Goal: Information Seeking & Learning: Compare options

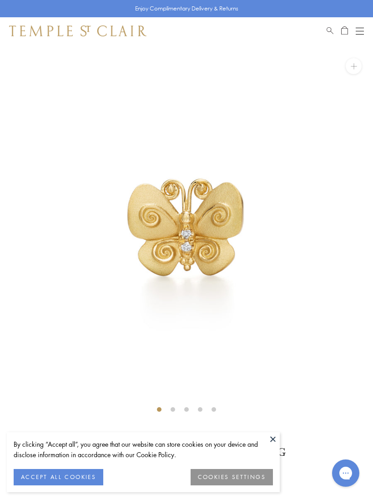
click at [227, 215] on img at bounding box center [186, 231] width 373 height 373
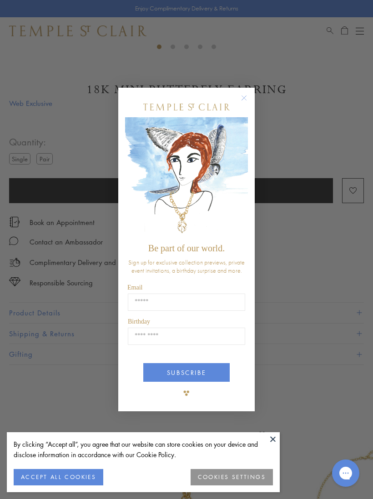
scroll to position [364, 0]
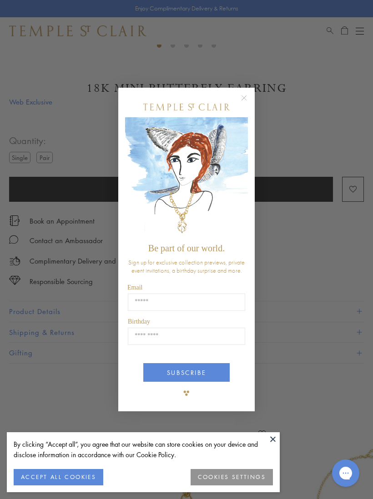
click at [248, 100] on icon "Close dialog" at bounding box center [243, 97] width 11 height 11
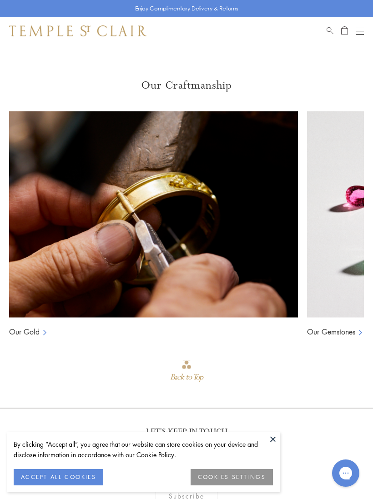
scroll to position [0, 0]
click at [194, 372] on div "Back to Top" at bounding box center [186, 377] width 33 height 15
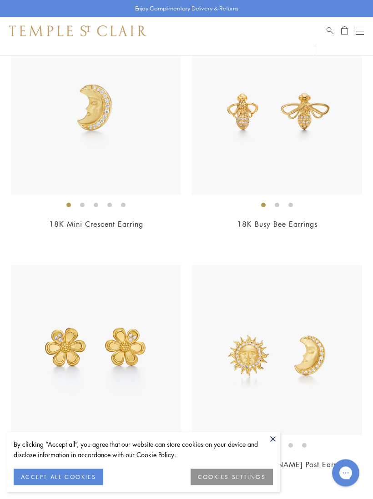
scroll to position [616, 0]
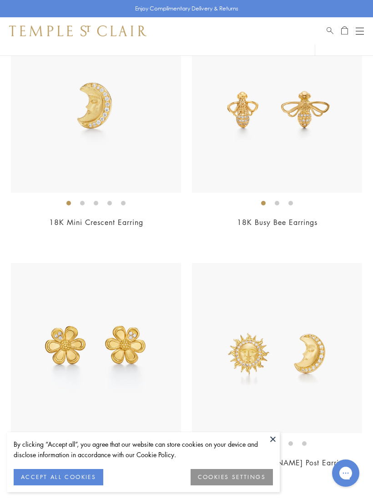
click at [111, 375] on img at bounding box center [96, 348] width 170 height 170
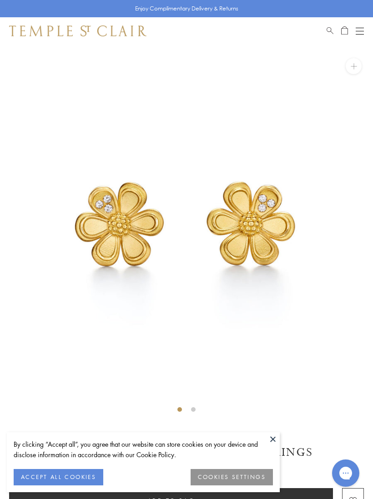
click at [192, 404] on img at bounding box center [186, 231] width 373 height 373
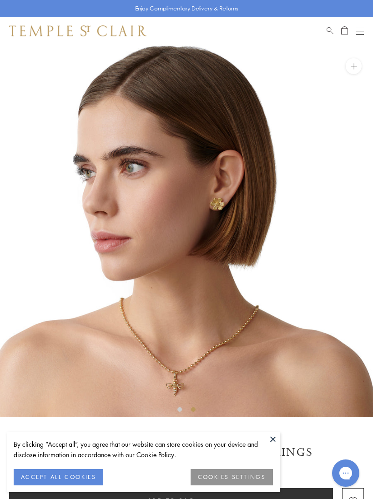
click at [276, 436] on button at bounding box center [273, 439] width 14 height 14
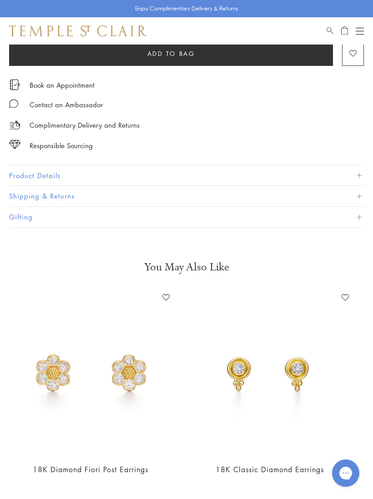
scroll to position [0, 455]
click at [100, 385] on img at bounding box center [89, 373] width 165 height 165
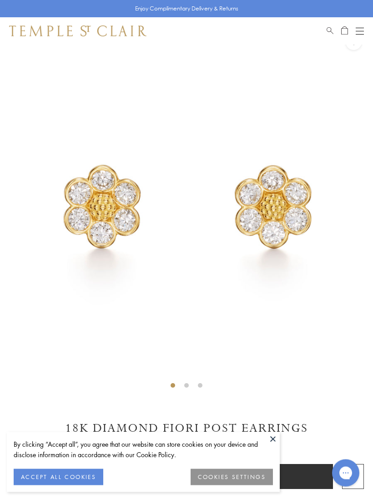
scroll to position [24, 0]
click at [187, 387] on li at bounding box center [186, 385] width 5 height 5
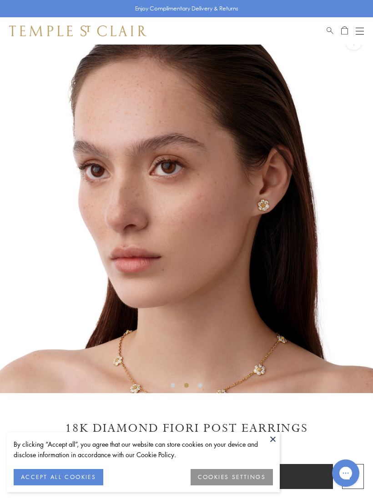
click at [279, 227] on img at bounding box center [186, 206] width 373 height 373
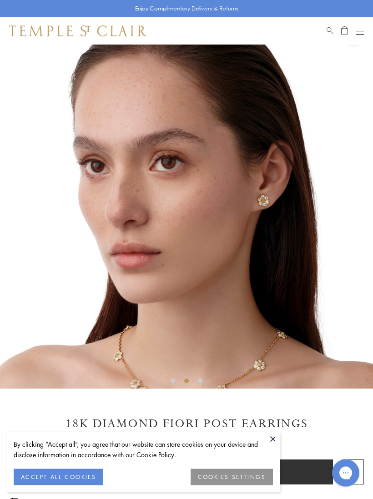
scroll to position [0, 0]
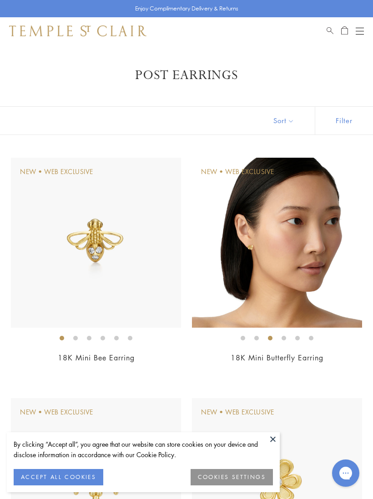
click at [265, 263] on img at bounding box center [277, 243] width 170 height 170
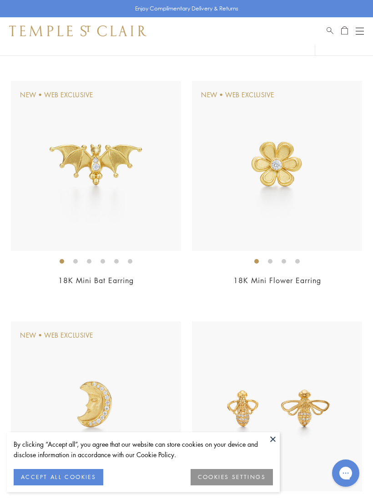
scroll to position [315, 0]
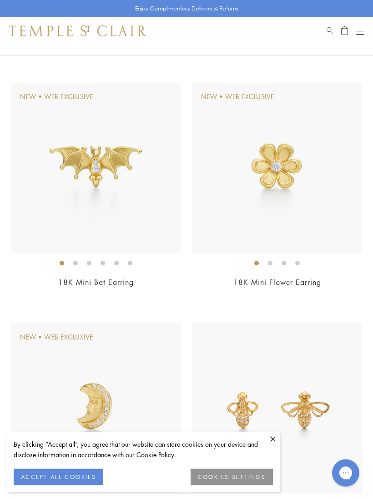
click at [296, 197] on img at bounding box center [277, 168] width 170 height 170
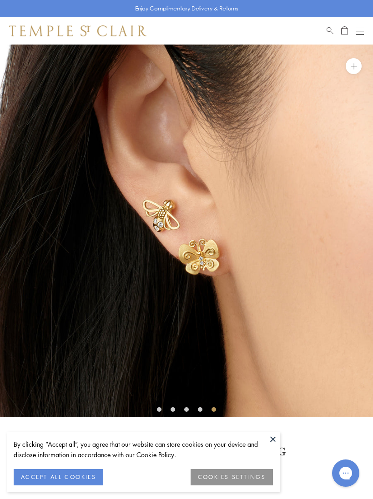
click at [271, 440] on button at bounding box center [273, 439] width 14 height 14
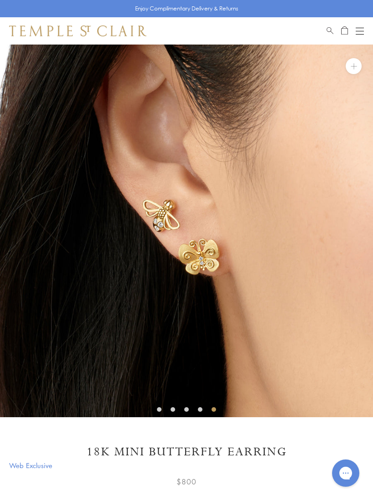
click at [206, 412] on img at bounding box center [186, 231] width 373 height 373
click at [196, 403] on img at bounding box center [186, 231] width 373 height 373
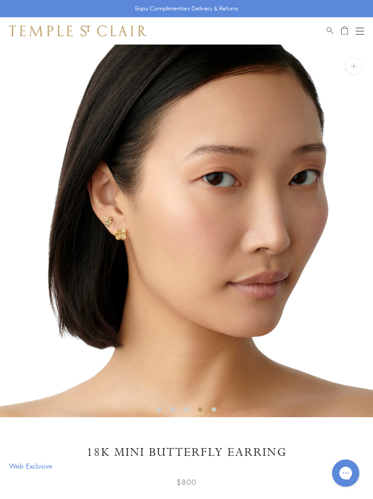
click at [180, 406] on img at bounding box center [186, 231] width 373 height 373
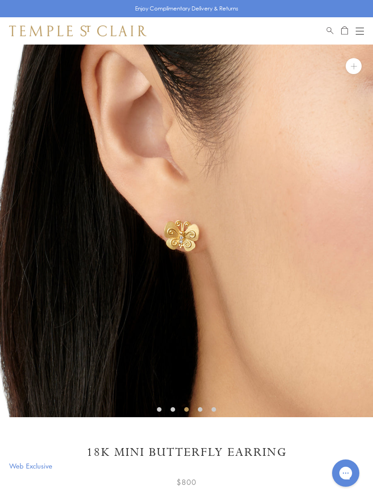
click at [180, 411] on img at bounding box center [186, 231] width 373 height 373
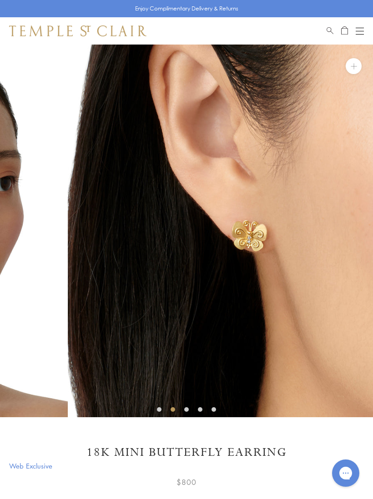
click at [167, 407] on img at bounding box center [254, 231] width 373 height 373
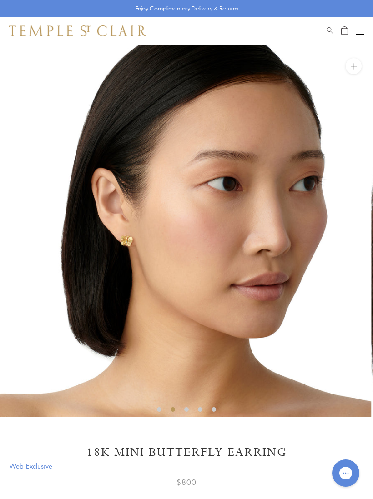
click at [165, 409] on img at bounding box center [184, 231] width 373 height 373
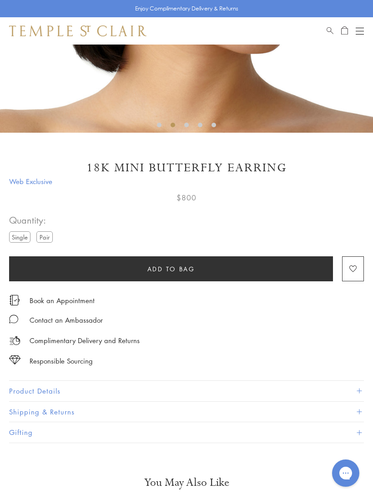
scroll to position [284, 0]
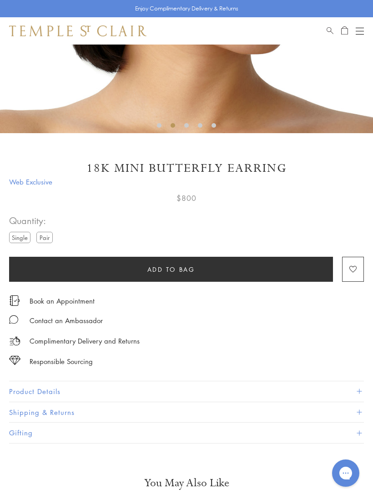
click at [50, 385] on button "Product Details" at bounding box center [186, 391] width 355 height 20
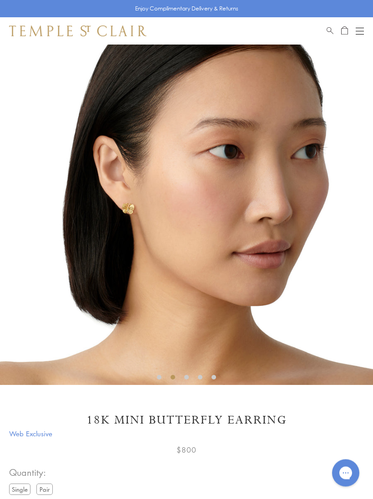
scroll to position [0, 0]
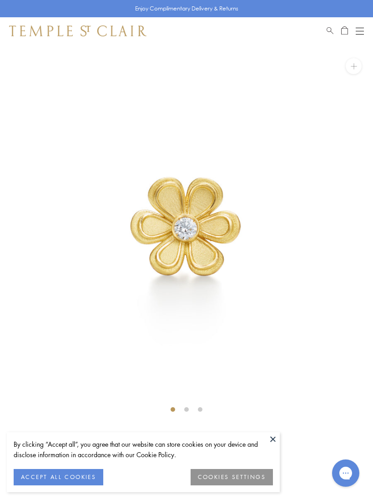
click at [186, 411] on li at bounding box center [186, 409] width 5 height 5
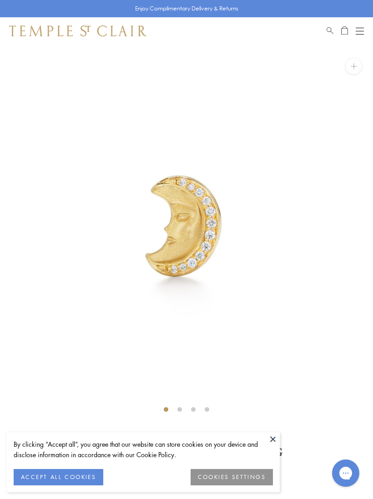
click at [182, 409] on li at bounding box center [179, 409] width 5 height 5
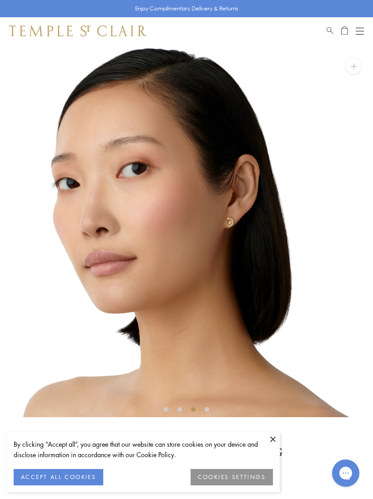
click at [193, 411] on li at bounding box center [193, 409] width 5 height 5
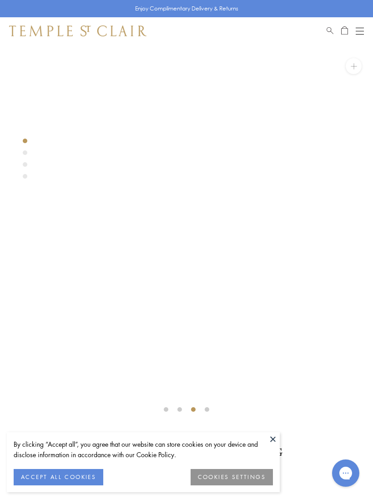
click at [200, 406] on img at bounding box center [186, 231] width 373 height 373
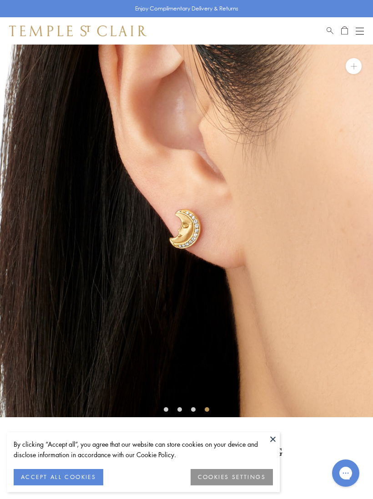
click at [356, 63] on button at bounding box center [354, 66] width 16 height 16
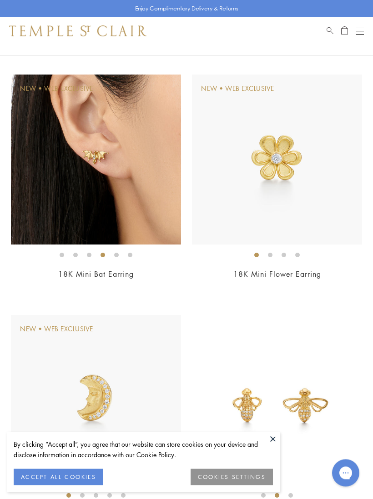
scroll to position [324, 0]
click at [268, 398] on img at bounding box center [277, 400] width 170 height 170
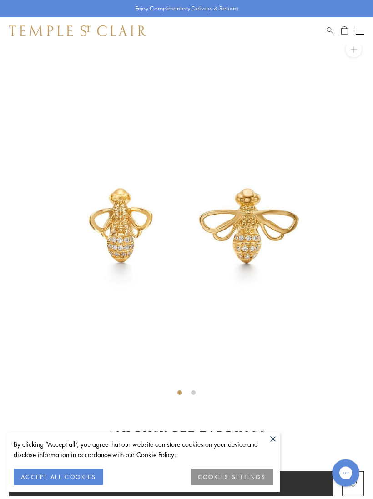
scroll to position [17, 0]
click at [268, 381] on img at bounding box center [186, 214] width 373 height 373
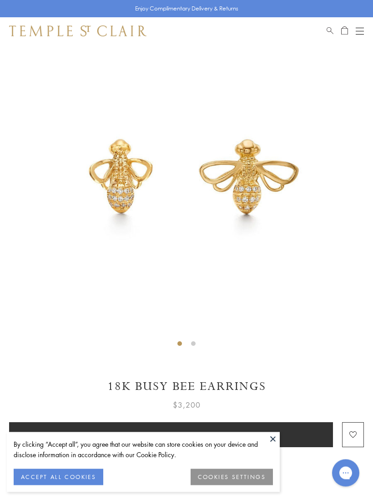
scroll to position [65, 0]
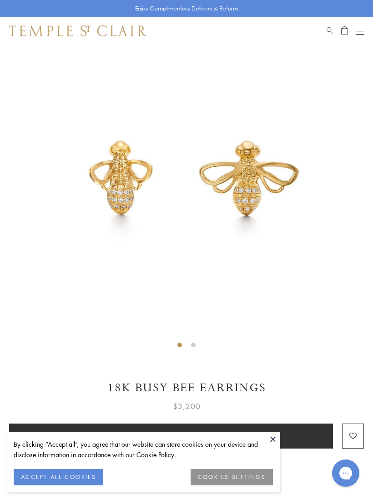
click at [191, 339] on img at bounding box center [186, 166] width 373 height 373
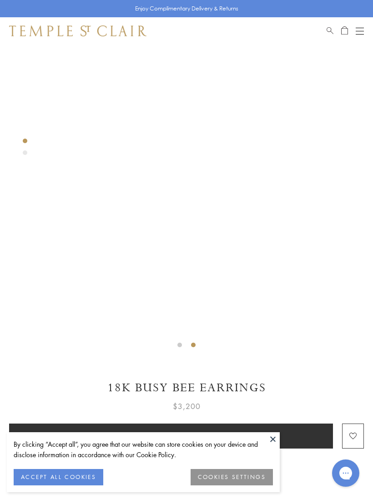
scroll to position [64, 0]
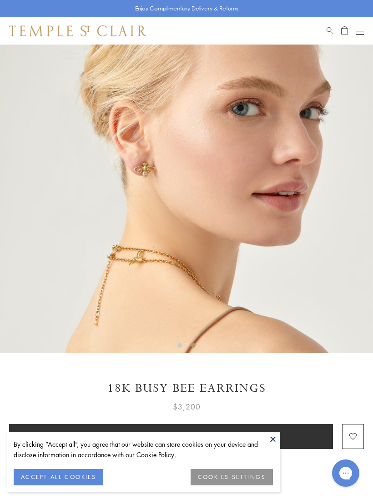
click at [308, 496] on div "Complimentary Delivery and Returns" at bounding box center [186, 504] width 355 height 20
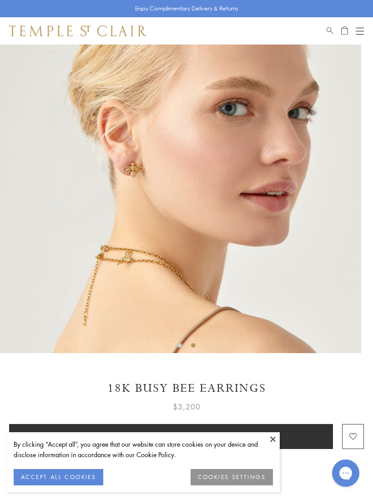
click at [310, 499] on div "Complimentary Delivery and Returns" at bounding box center [186, 504] width 355 height 20
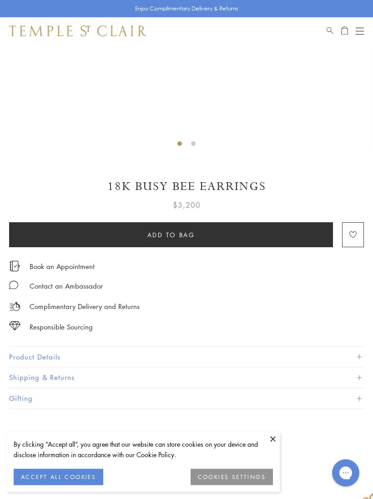
scroll to position [288, 0]
